Goal: Transaction & Acquisition: Purchase product/service

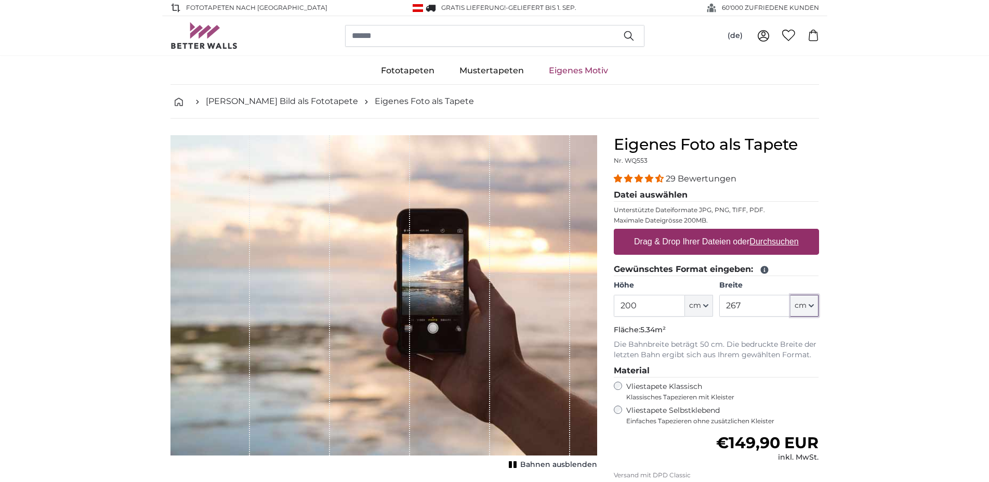
click at [804, 309] on span "cm" at bounding box center [800, 305] width 12 height 10
click at [809, 332] on link "Centimeter (cm)" at bounding box center [804, 333] width 91 height 19
drag, startPoint x: 751, startPoint y: 304, endPoint x: 717, endPoint y: 303, distance: 33.3
click at [719, 303] on input "267" at bounding box center [754, 306] width 71 height 22
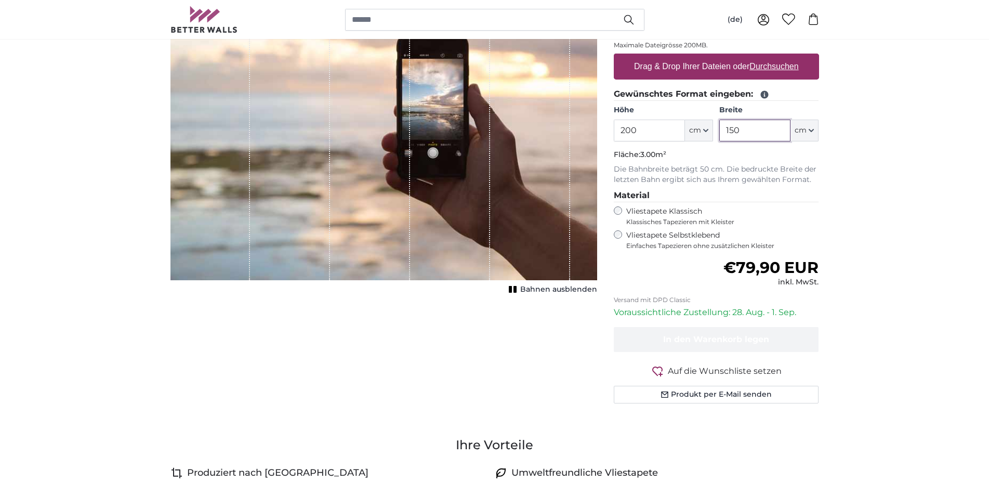
scroll to position [212, 0]
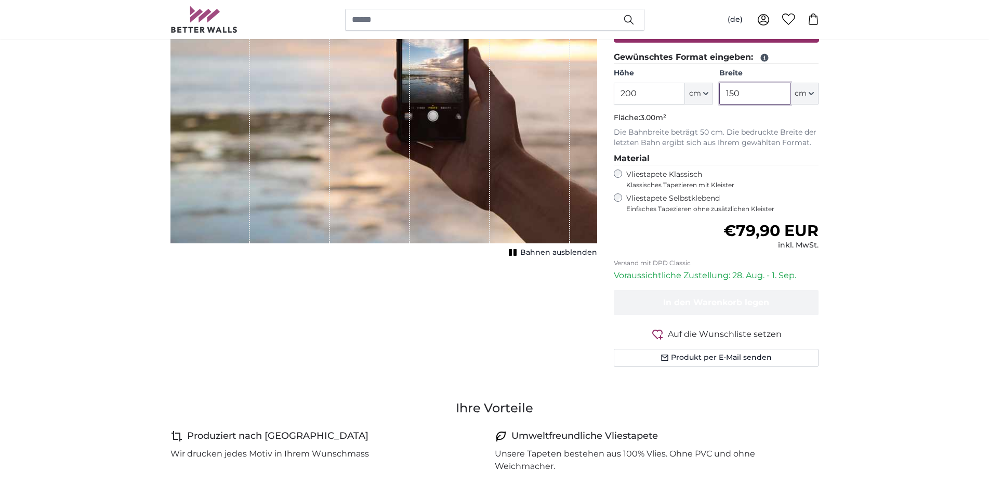
type input "150"
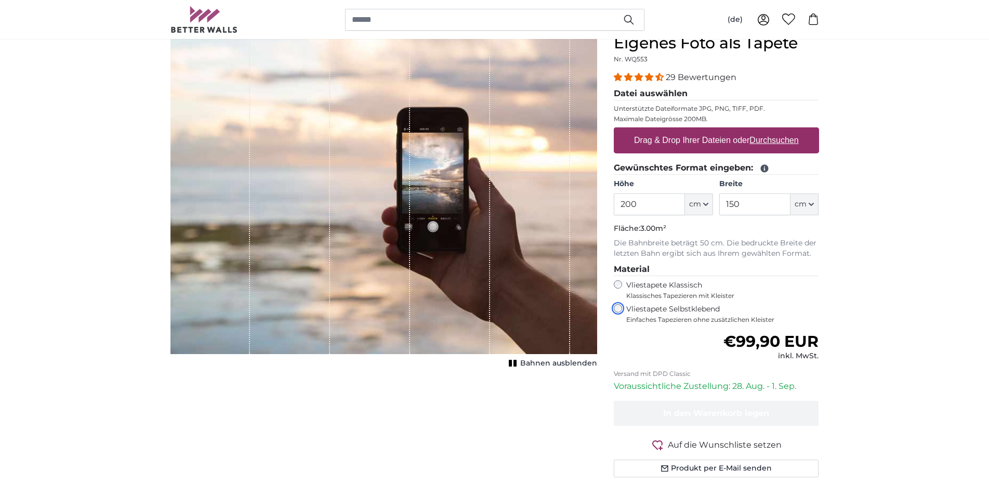
scroll to position [53, 0]
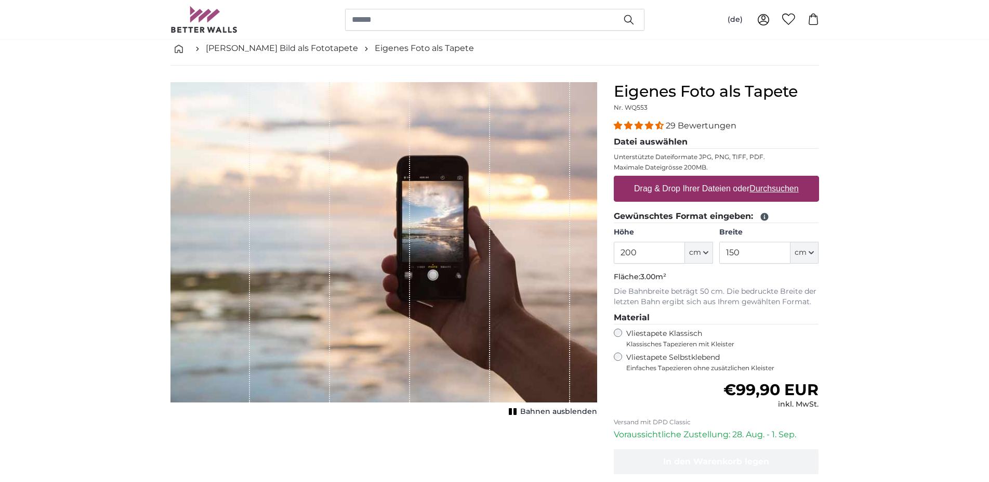
click at [460, 294] on div "1 of 1" at bounding box center [450, 242] width 80 height 320
click at [659, 188] on label "Drag & Drop Ihrer Dateien oder Durchsuchen" at bounding box center [716, 188] width 173 height 21
click at [659, 179] on input "Drag & Drop Ihrer Dateien oder Durchsuchen" at bounding box center [716, 177] width 205 height 3
click at [670, 182] on label "Drag & Drop Ihrer Dateien oder Durchsuchen" at bounding box center [716, 188] width 173 height 21
click at [670, 179] on input "Drag & Drop Ihrer Dateien oder Durchsuchen" at bounding box center [716, 177] width 205 height 3
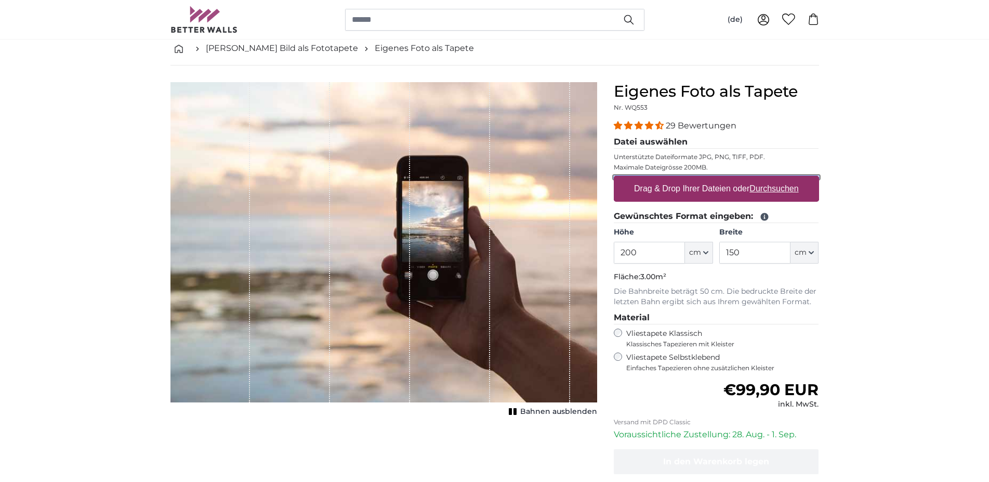
type input "**********"
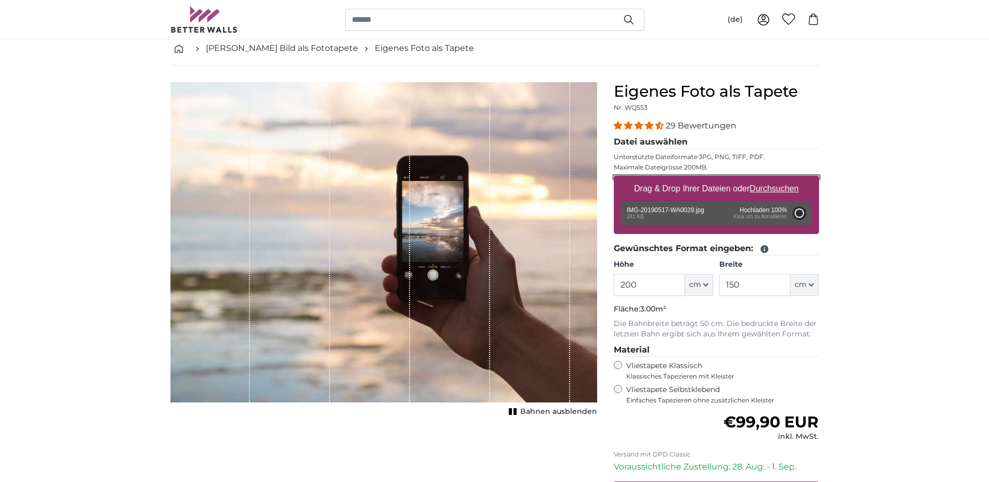
type input "95.5"
type input "64"
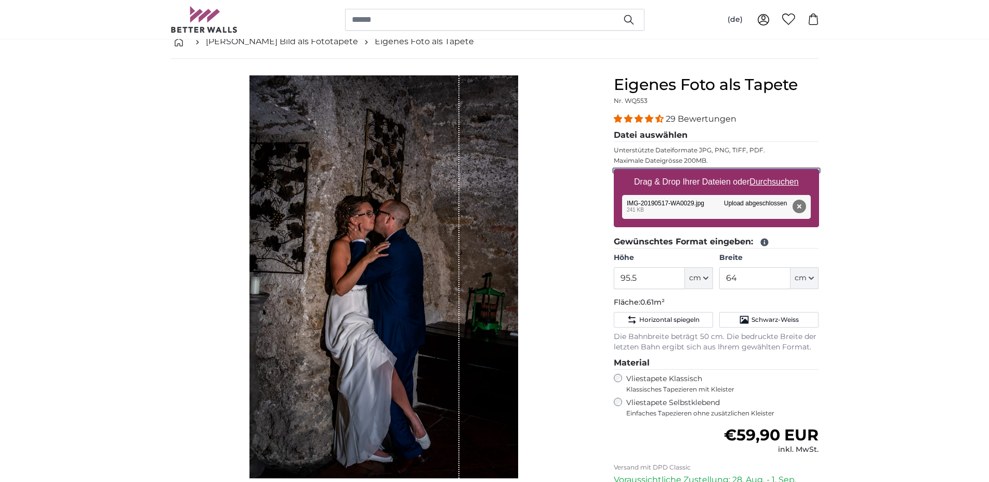
scroll to position [53, 0]
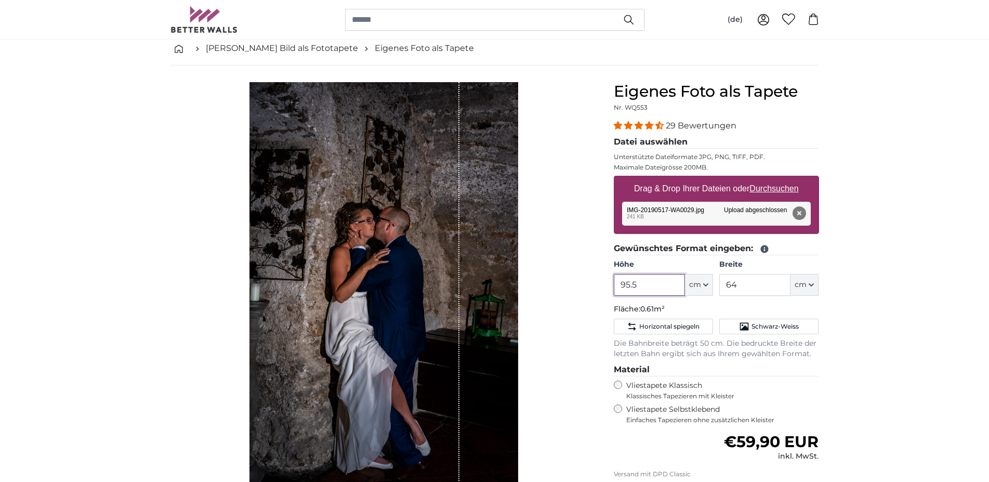
drag, startPoint x: 638, startPoint y: 285, endPoint x: 599, endPoint y: 285, distance: 39.0
click at [614, 285] on input "95.5" at bounding box center [649, 285] width 71 height 22
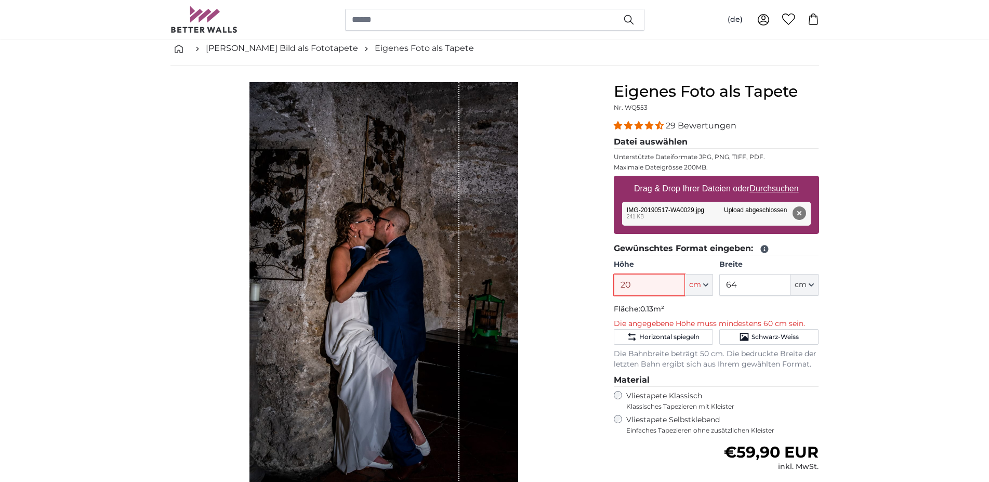
type input "2"
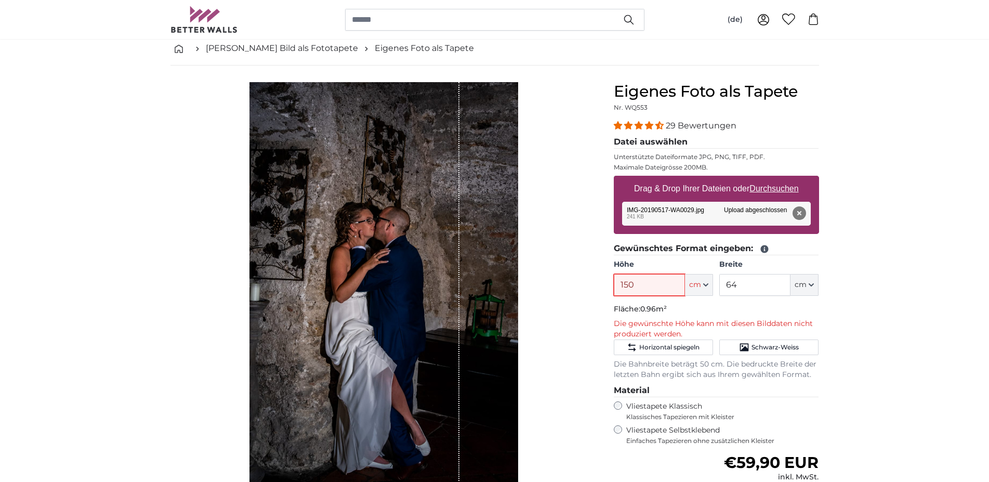
type input "150"
click at [647, 297] on fieldset "Gewünschtes Format eingeben: Höhe 150 ft cm Centimeter (cm) Inches (inch) Feet …" at bounding box center [716, 311] width 205 height 138
click at [650, 289] on input "150" at bounding box center [649, 285] width 71 height 22
drag, startPoint x: 647, startPoint y: 285, endPoint x: 589, endPoint y: 284, distance: 58.7
click at [614, 284] on input "150" at bounding box center [649, 285] width 71 height 22
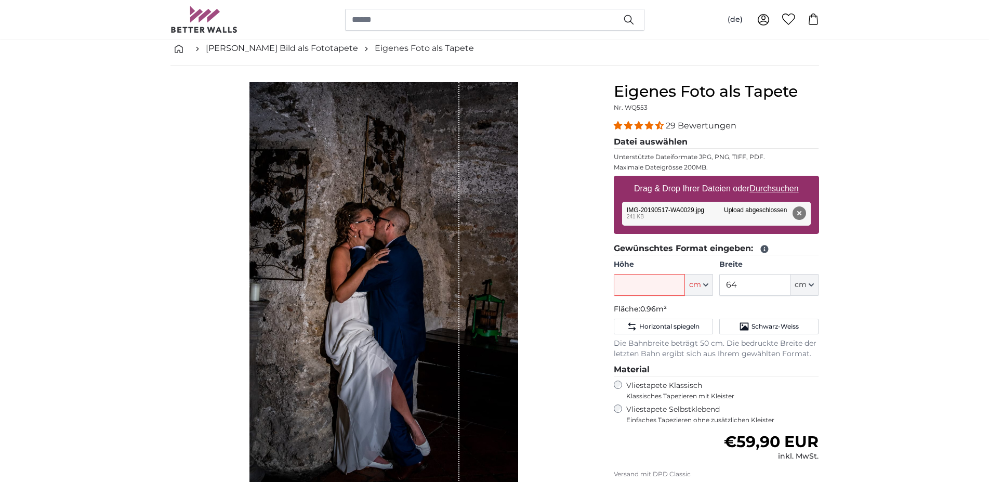
click at [491, 305] on div "1 of 1" at bounding box center [383, 283] width 269 height 403
click at [567, 309] on div "Bahnen ausblenden" at bounding box center [383, 290] width 427 height 416
click at [457, 295] on div "1 of 1" at bounding box center [354, 283] width 210 height 403
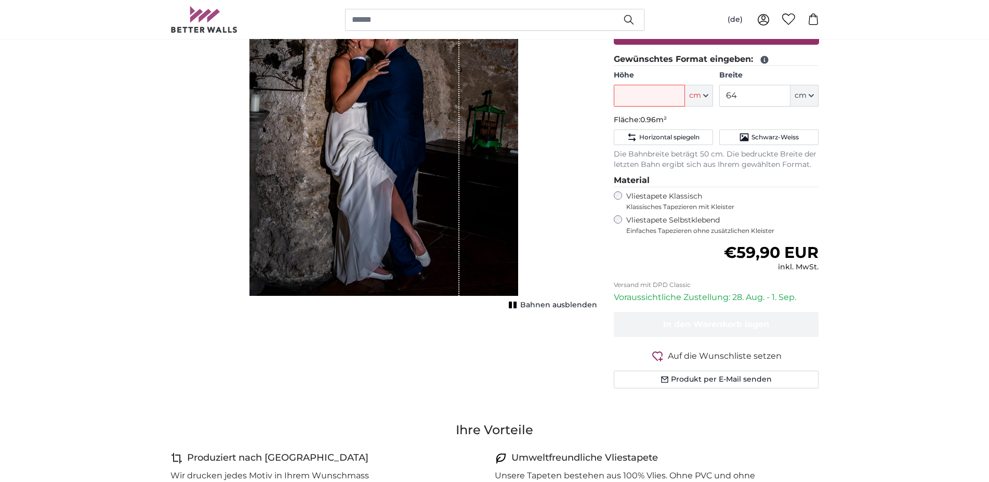
scroll to position [265, 0]
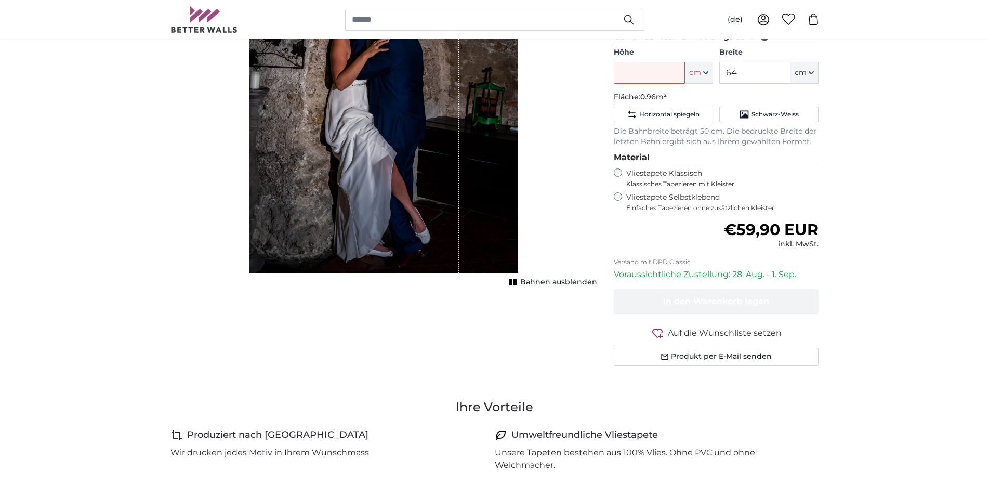
click at [539, 283] on span "Bahnen ausblenden" at bounding box center [558, 282] width 77 height 10
click at [528, 282] on span "Bahnen einblenden" at bounding box center [559, 282] width 76 height 10
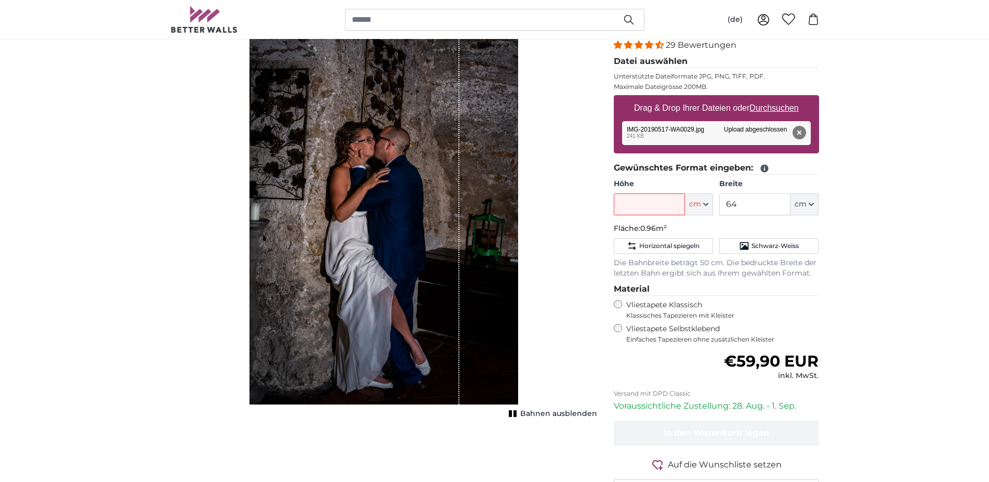
scroll to position [106, 0]
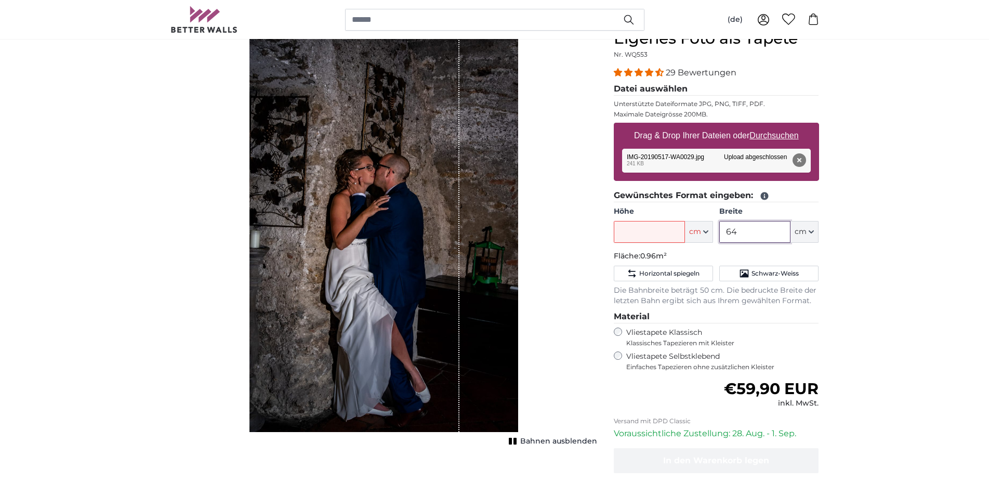
click at [741, 232] on input "64" at bounding box center [754, 232] width 71 height 22
type input "6"
type input "50"
click at [633, 229] on input "Höhe" at bounding box center [649, 232] width 71 height 22
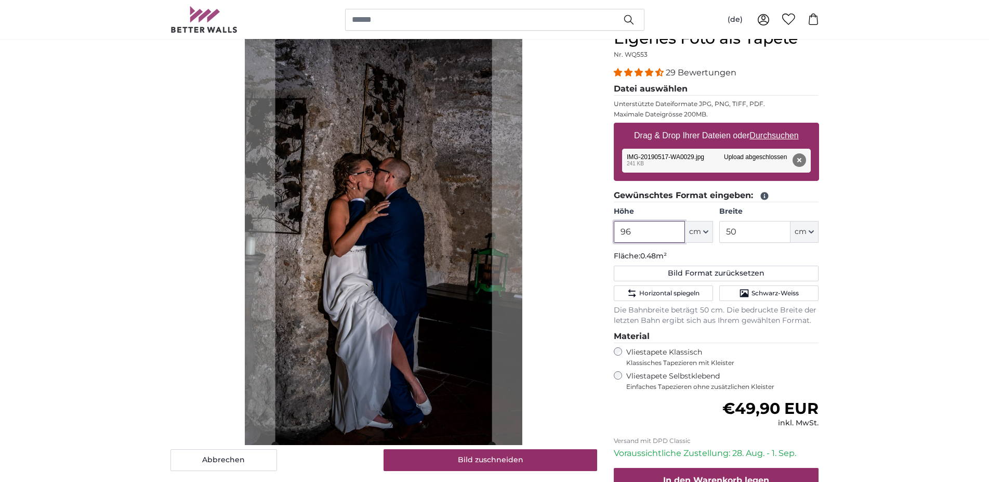
type input "9"
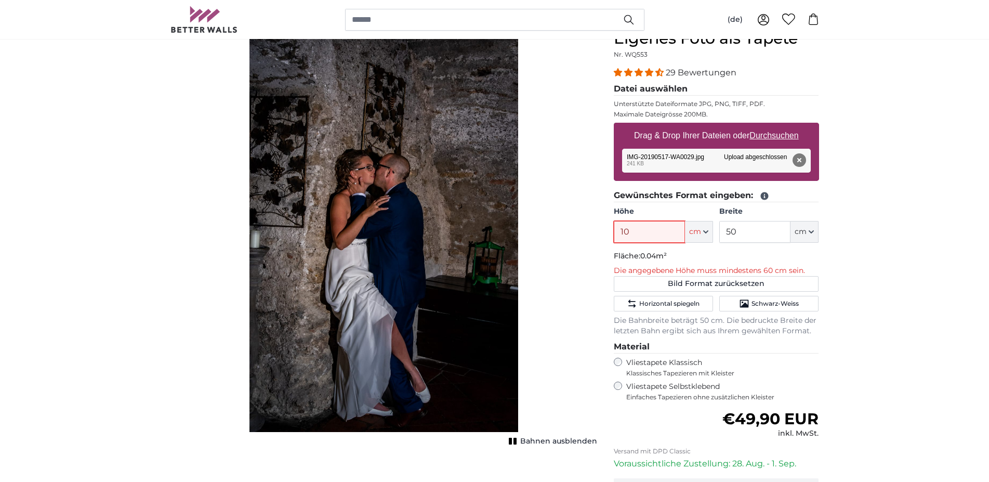
type input "100"
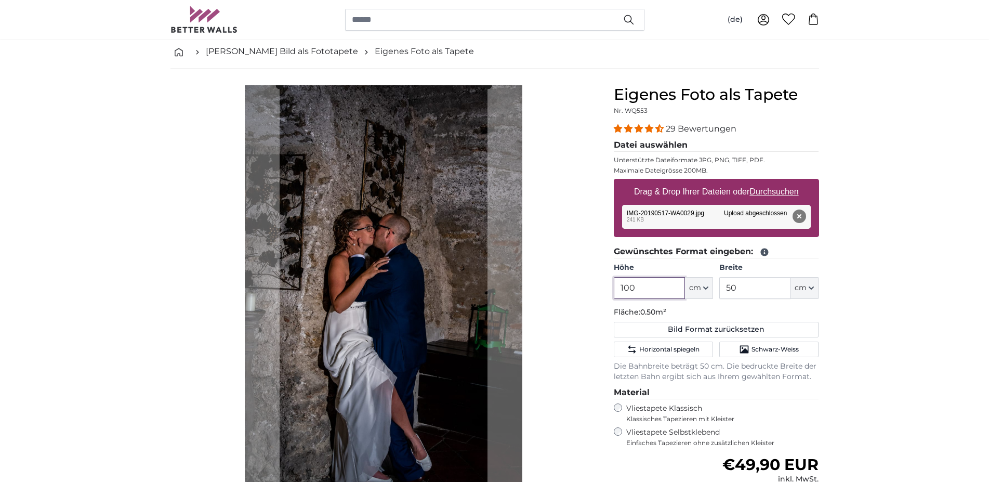
scroll to position [53, 0]
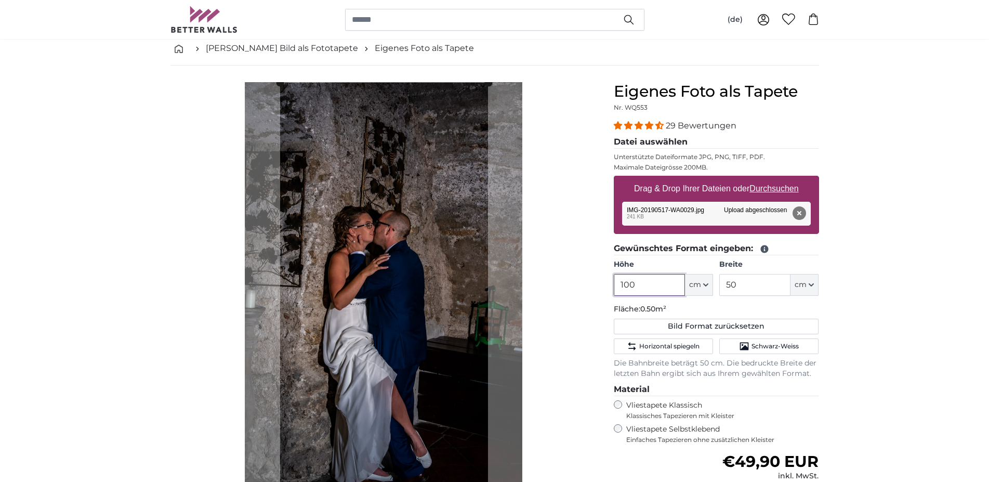
click at [398, 302] on cropper-handle at bounding box center [384, 291] width 208 height 416
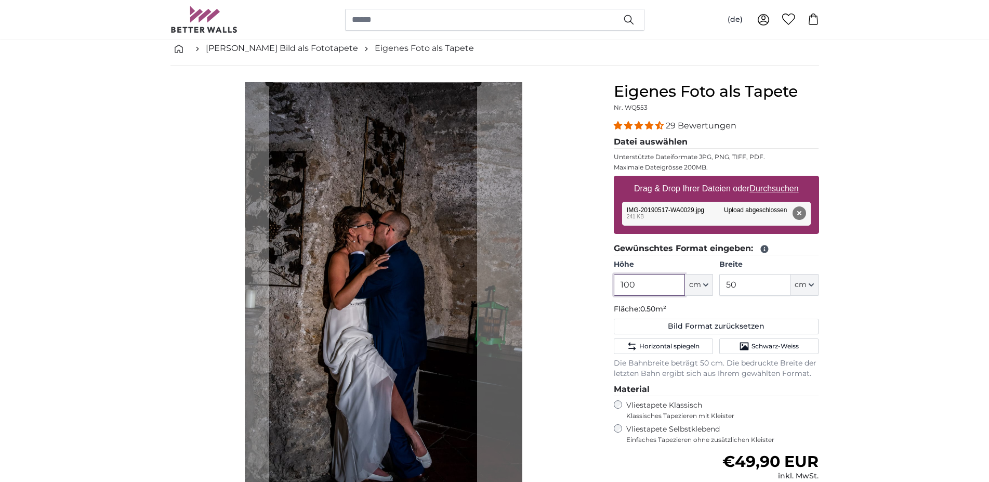
click at [378, 298] on cropper-handle at bounding box center [373, 291] width 208 height 416
click at [560, 294] on div "Abbrechen Bild zuschneiden" at bounding box center [383, 303] width 427 height 442
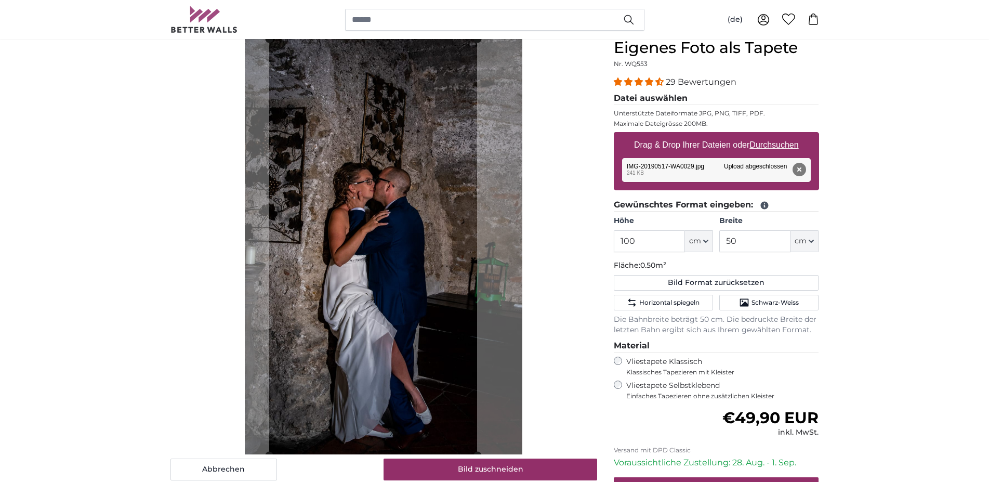
scroll to position [106, 0]
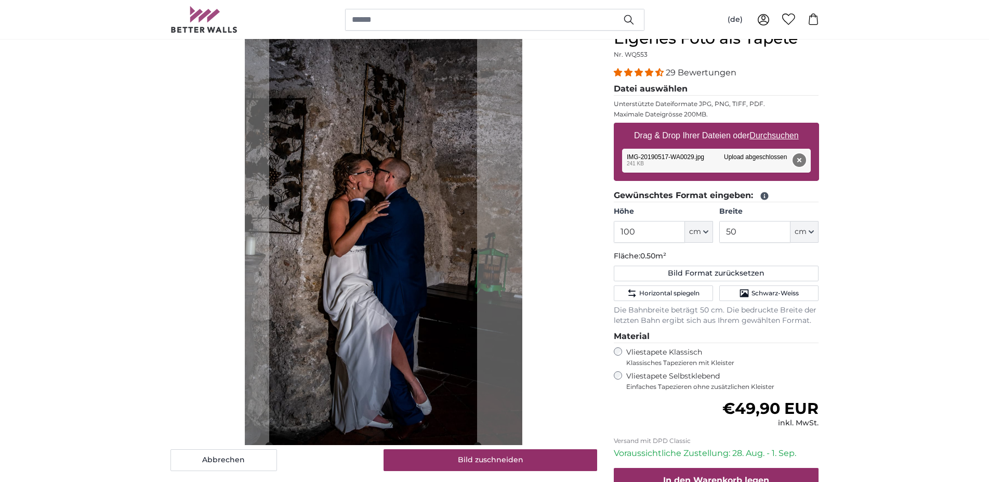
click at [797, 159] on button "Entfernen" at bounding box center [799, 160] width 14 height 14
type input "95.5"
type input "64"
